Goal: Check status

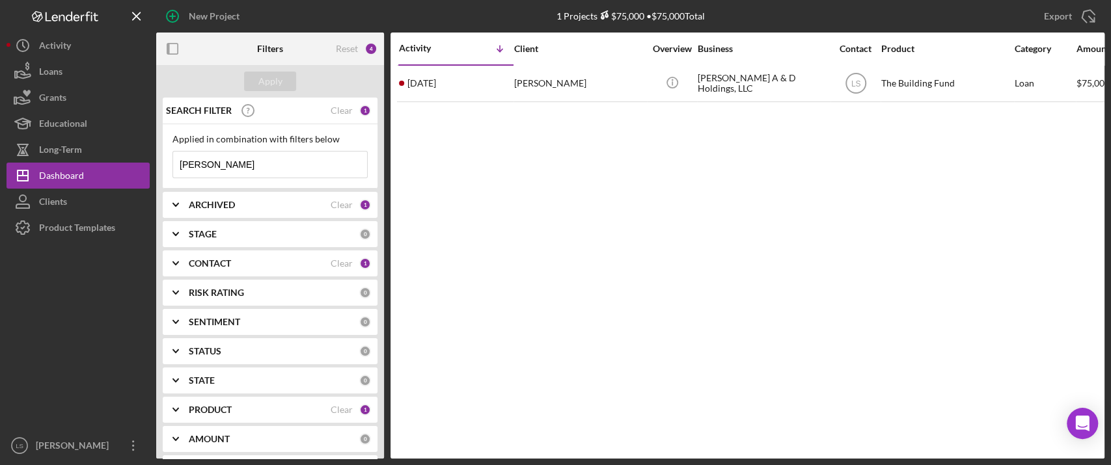
click at [236, 171] on input "[PERSON_NAME]" at bounding box center [270, 165] width 194 height 26
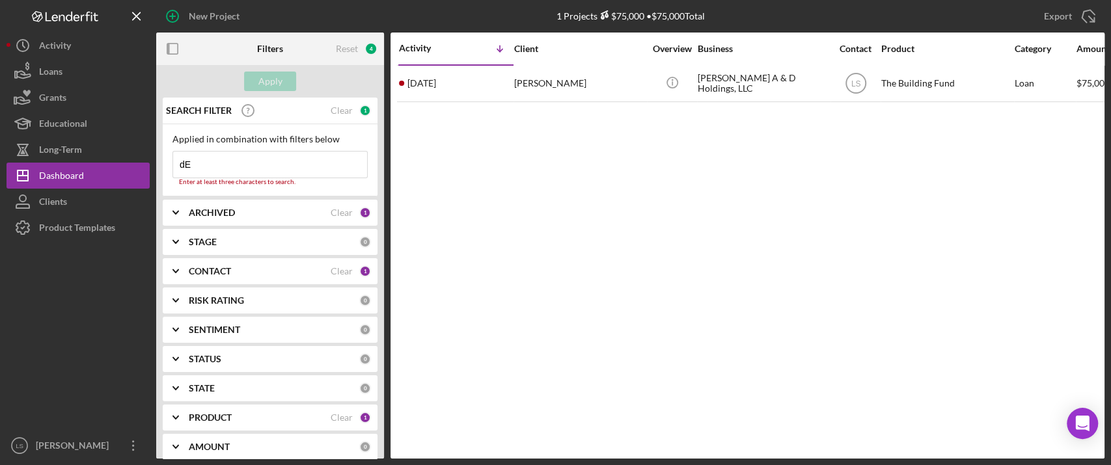
type input "d"
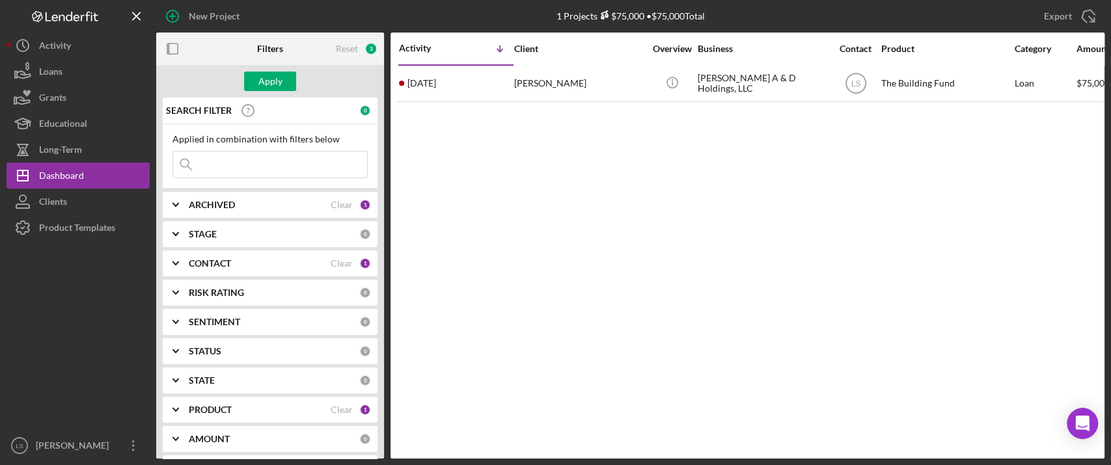
click at [236, 169] on input at bounding box center [270, 165] width 194 height 26
type input "[PERSON_NAME]"
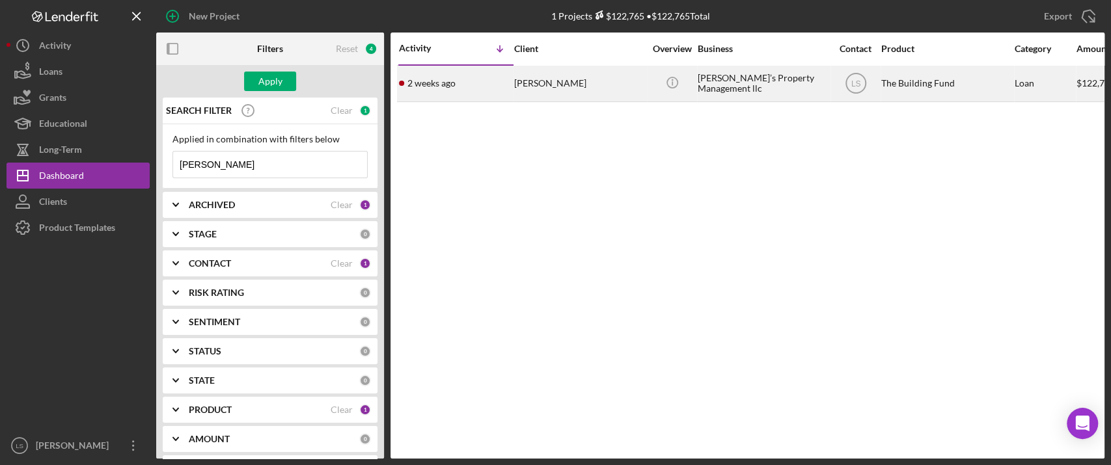
click at [779, 82] on div "[PERSON_NAME]’s Property Management llc" at bounding box center [763, 83] width 130 height 35
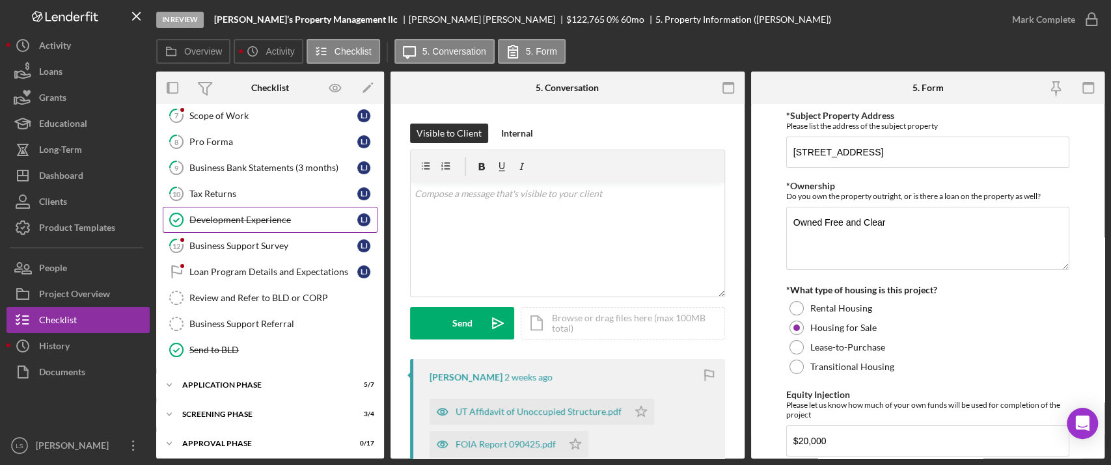
scroll to position [219, 0]
click at [264, 386] on div "Icon/Expander Application Phase 5 / 7" at bounding box center [270, 383] width 228 height 26
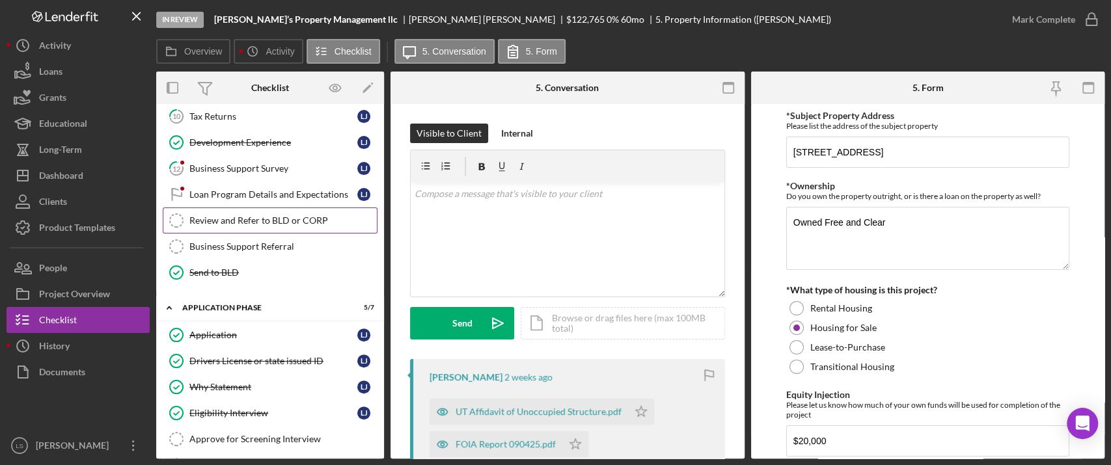
scroll to position [408, 0]
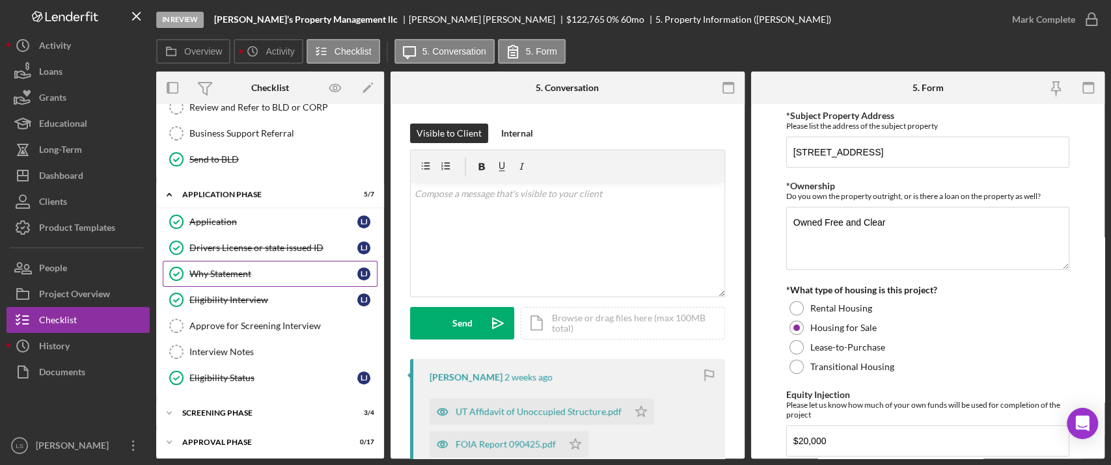
click at [306, 269] on div "Why Statement" at bounding box center [273, 274] width 168 height 10
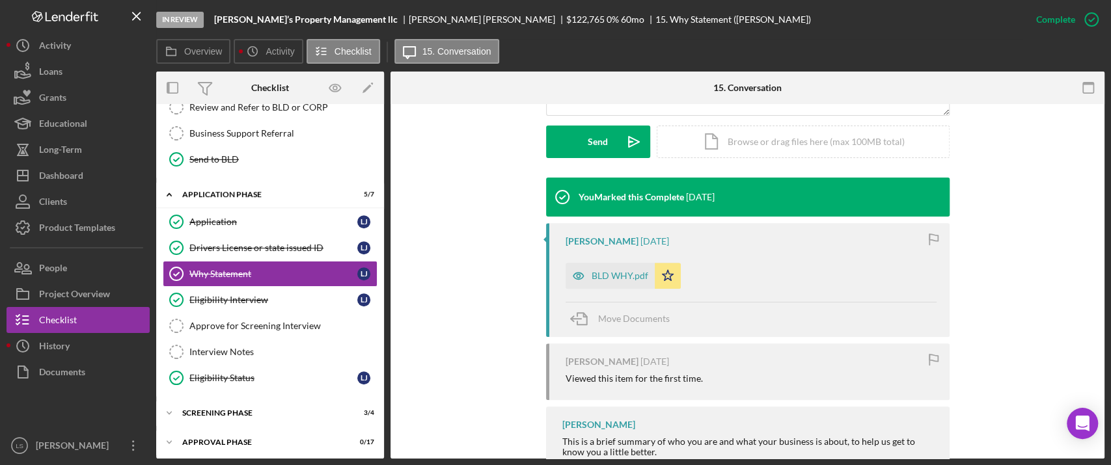
scroll to position [361, 0]
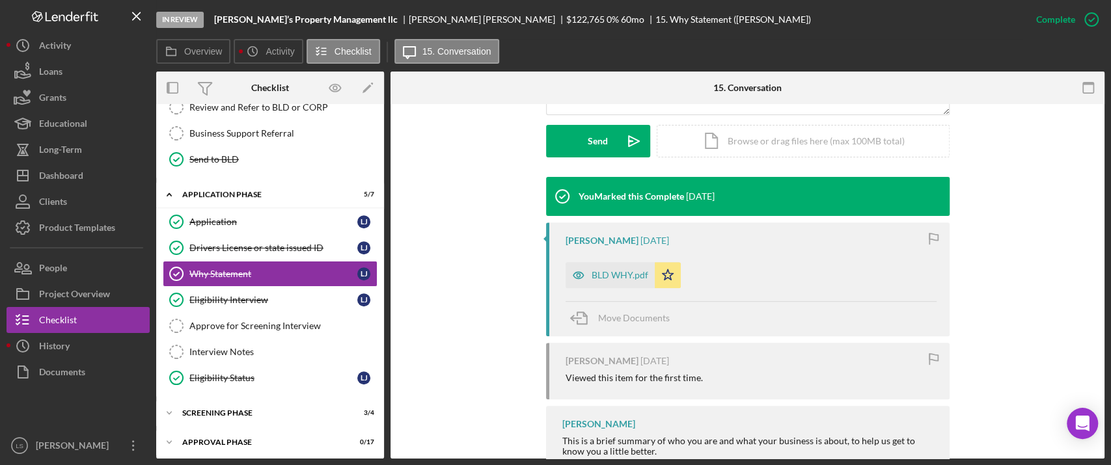
click at [612, 275] on div "BLD WHY.pdf" at bounding box center [620, 275] width 57 height 10
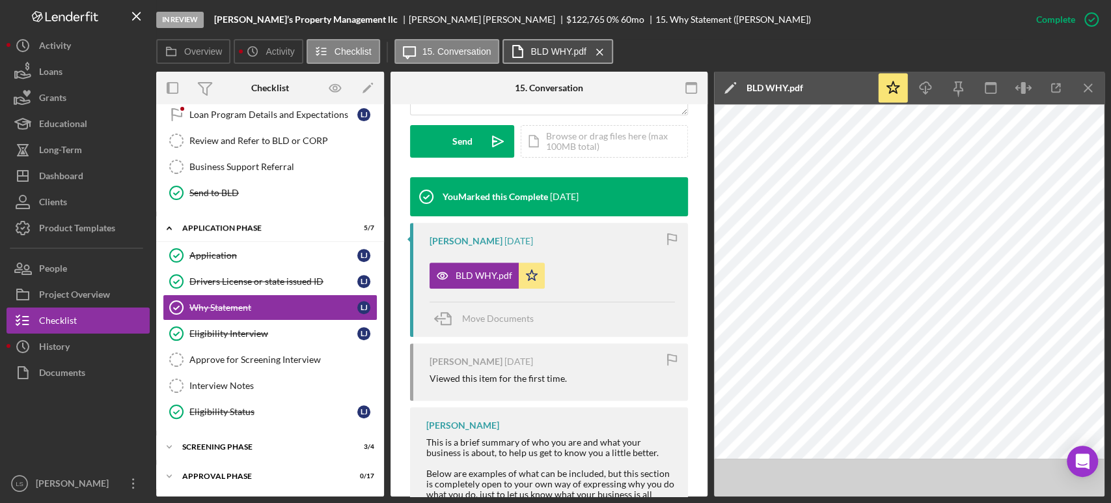
scroll to position [370, 0]
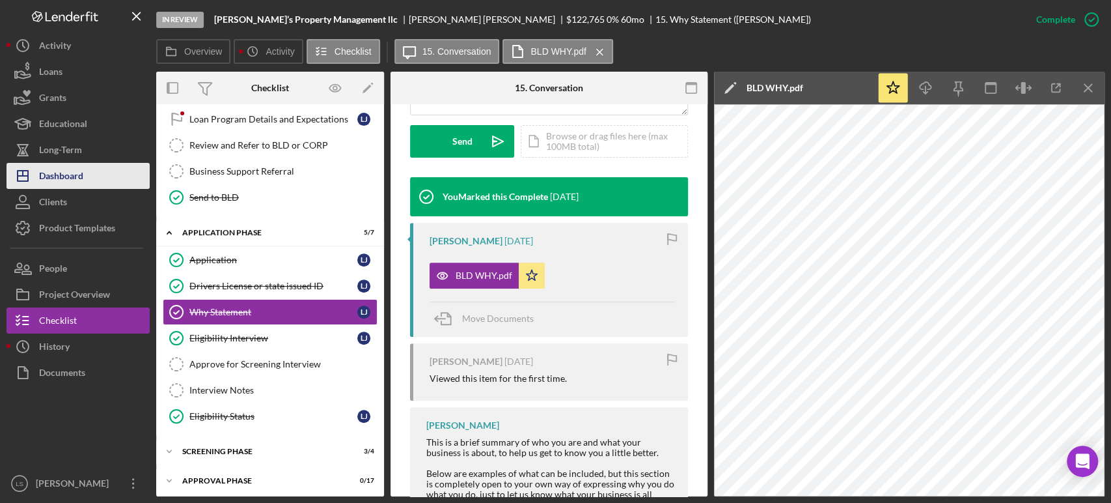
drag, startPoint x: 84, startPoint y: 171, endPoint x: 109, endPoint y: 174, distance: 24.9
click at [84, 171] on button "Icon/Dashboard Dashboard" at bounding box center [78, 176] width 143 height 26
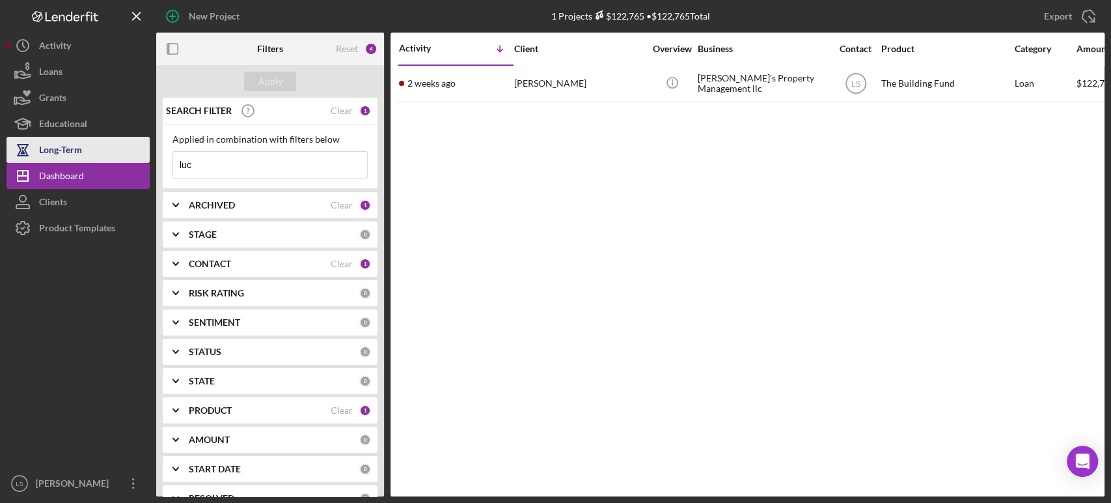
drag, startPoint x: 250, startPoint y: 165, endPoint x: 111, endPoint y: 153, distance: 139.9
click at [115, 154] on div "New Project 1 Projects $122,765 • $122,765 Total luc Export Icon/Export Filters…" at bounding box center [556, 248] width 1098 height 496
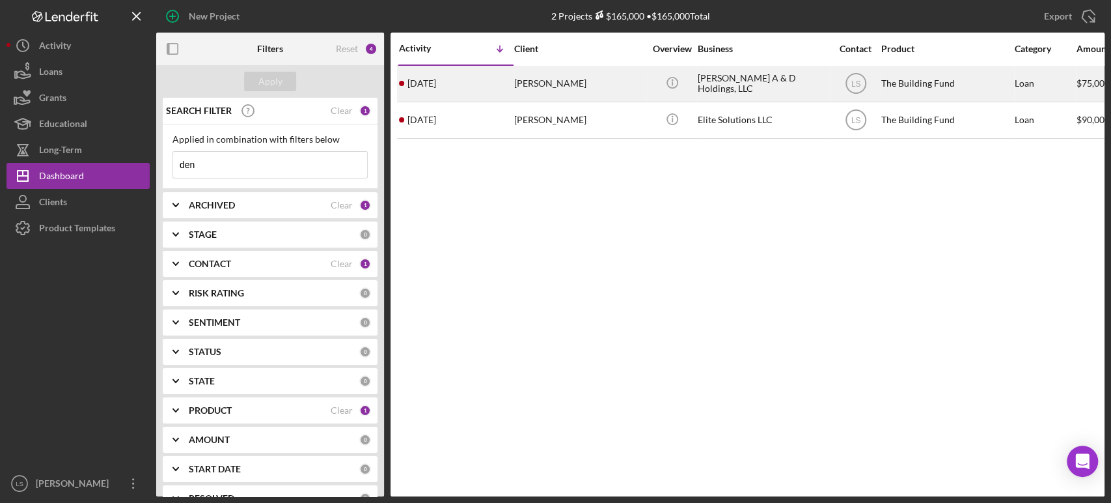
type input "den"
click at [645, 81] on td "Denzel Raines" at bounding box center [580, 83] width 133 height 36
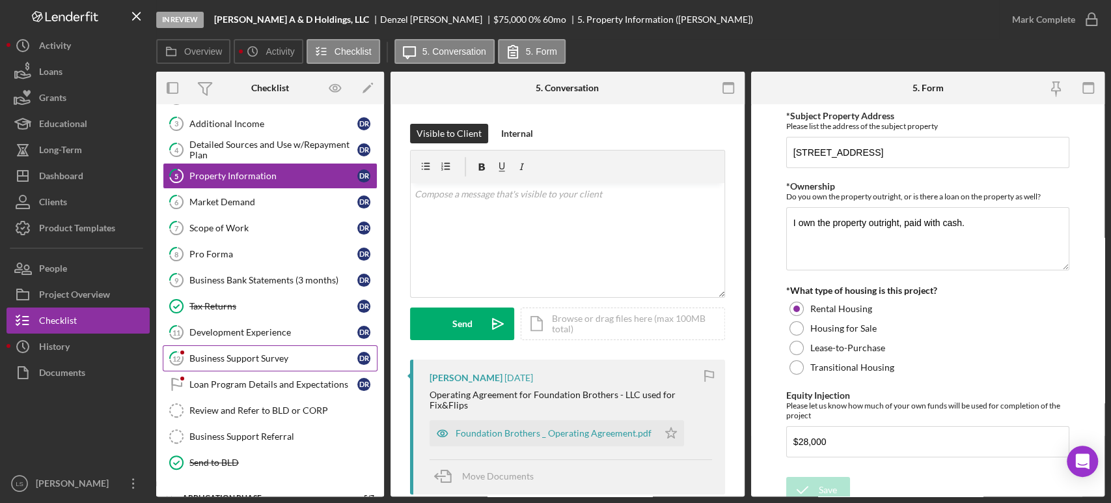
scroll to position [145, 0]
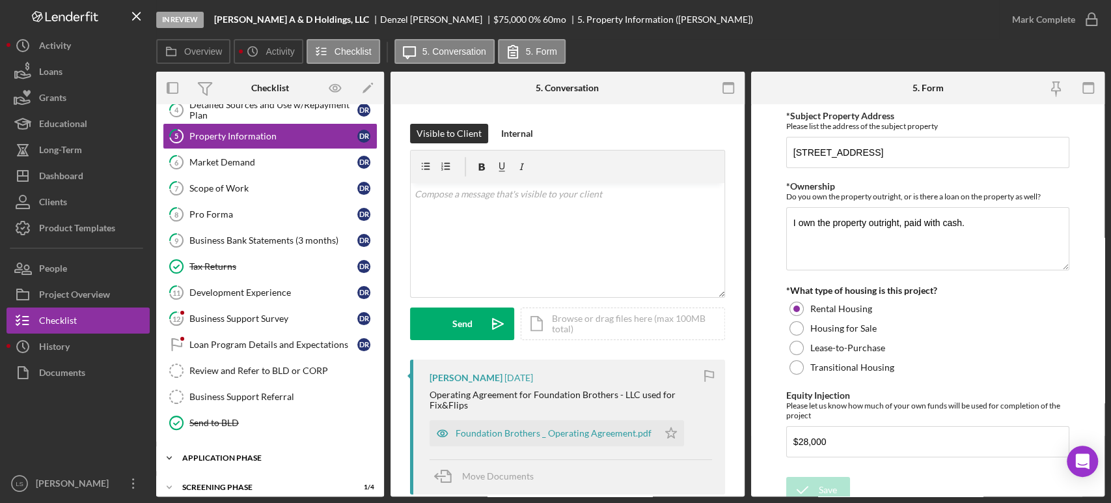
click at [237, 454] on div "Application Phase" at bounding box center [275, 458] width 186 height 8
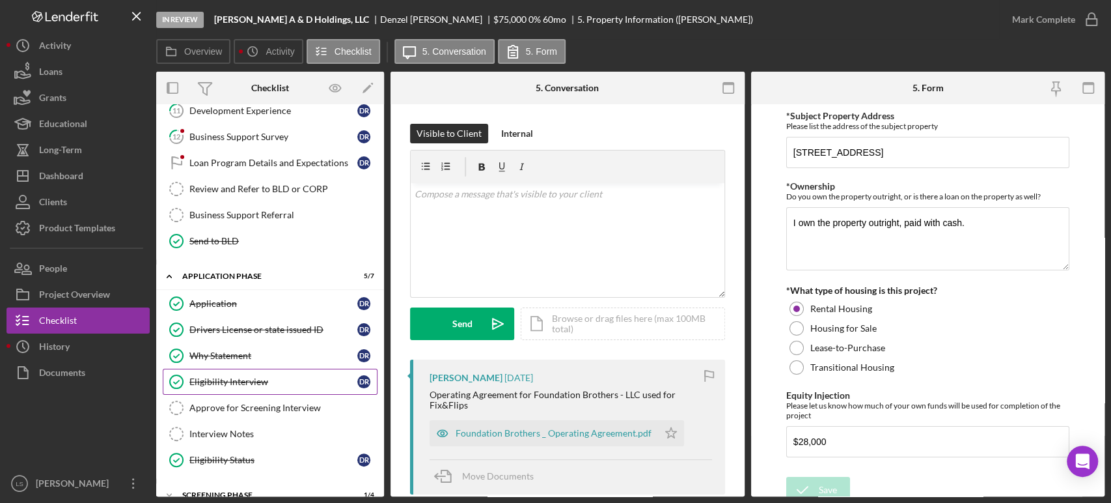
scroll to position [370, 0]
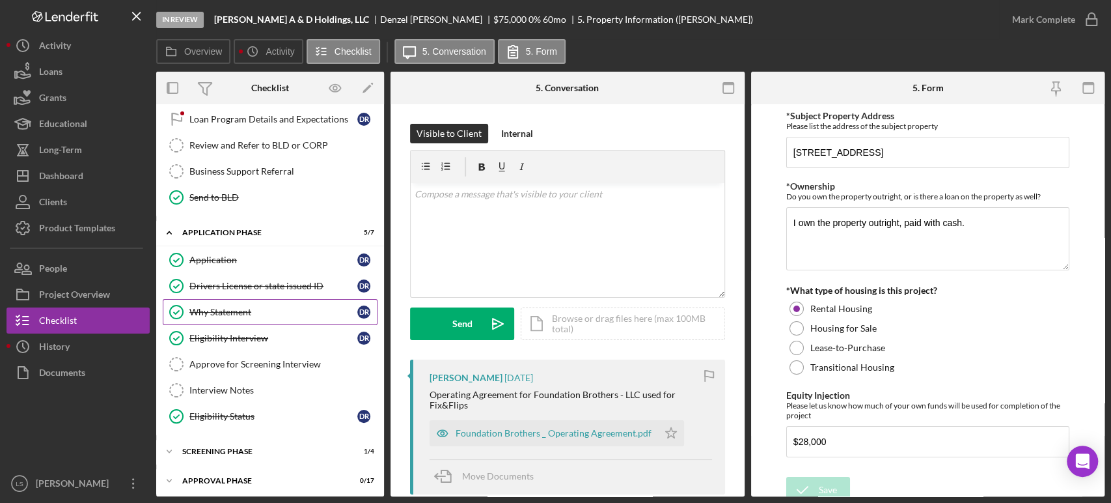
click at [245, 313] on div "Why Statement" at bounding box center [273, 312] width 168 height 10
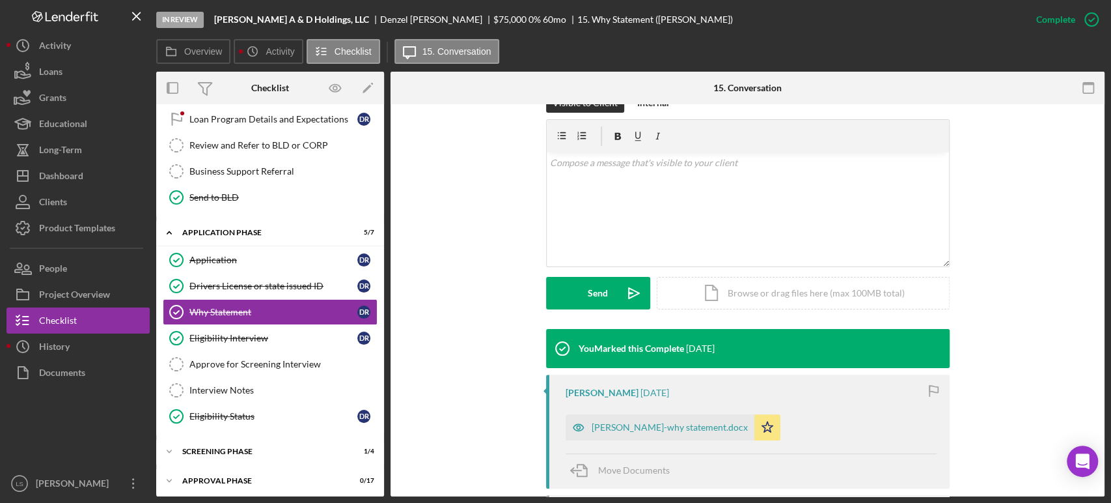
scroll to position [289, 0]
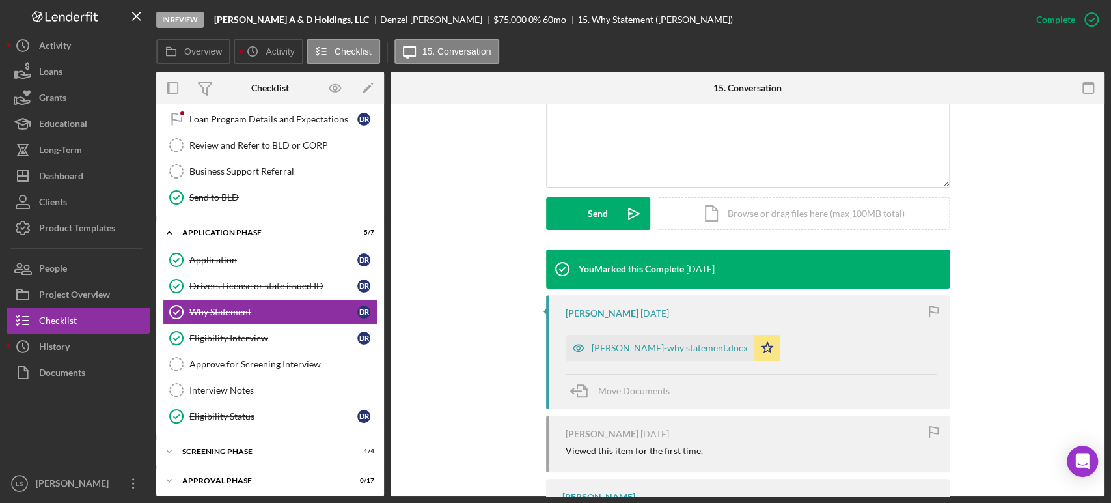
drag, startPoint x: 652, startPoint y: 346, endPoint x: 713, endPoint y: 329, distance: 63.0
click at [653, 346] on div "[PERSON_NAME]-why statement.docx" at bounding box center [670, 347] width 156 height 10
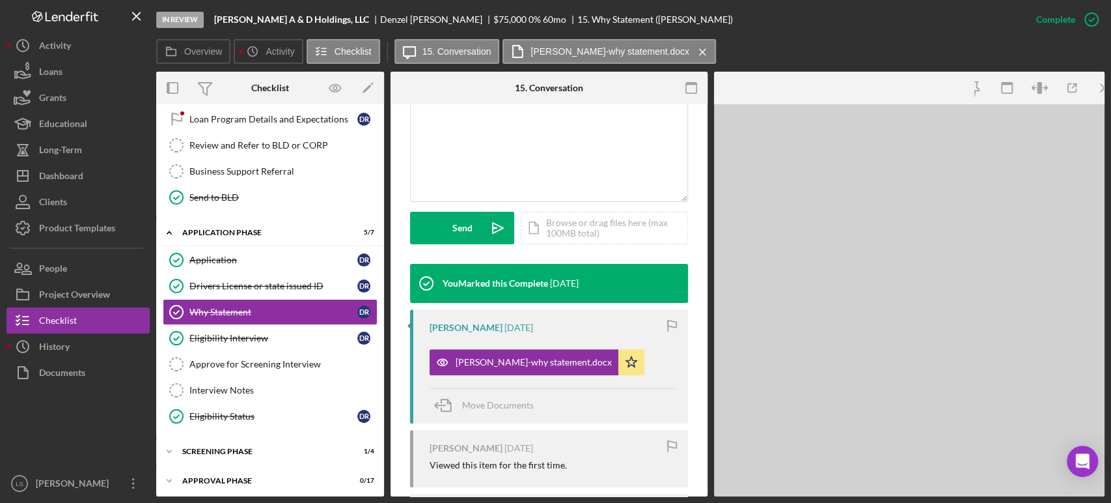
scroll to position [303, 0]
